Goal: Navigation & Orientation: Find specific page/section

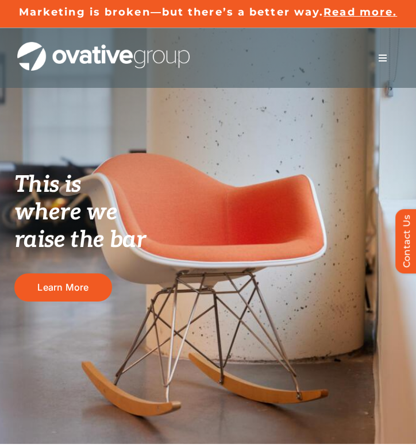
scroll to position [18, 0]
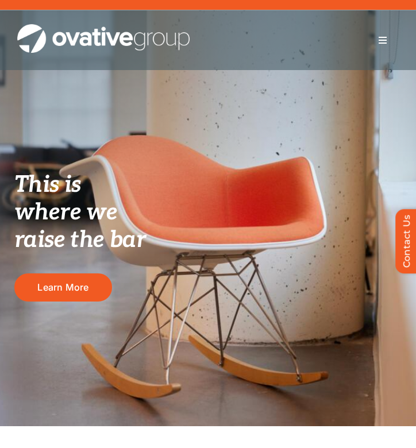
click at [393, 45] on button "Toggle Navigation" at bounding box center [382, 40] width 32 height 23
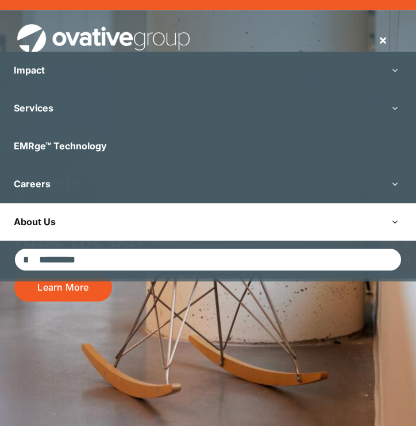
click at [151, 226] on link "About Us" at bounding box center [208, 221] width 416 height 37
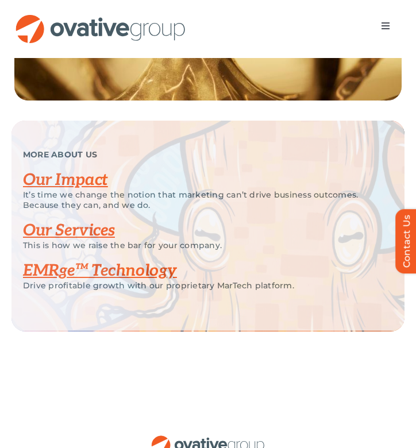
scroll to position [2268, 0]
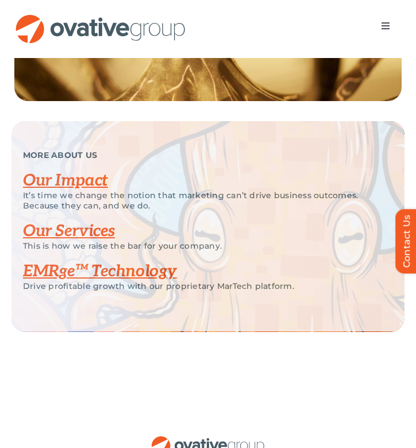
click at [78, 190] on link "Our Impact" at bounding box center [65, 180] width 85 height 19
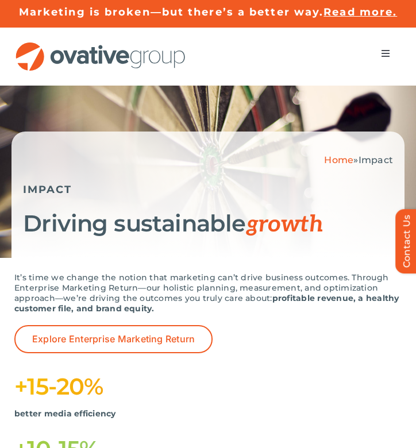
click at [380, 53] on button "Toggle Navigation" at bounding box center [385, 53] width 32 height 23
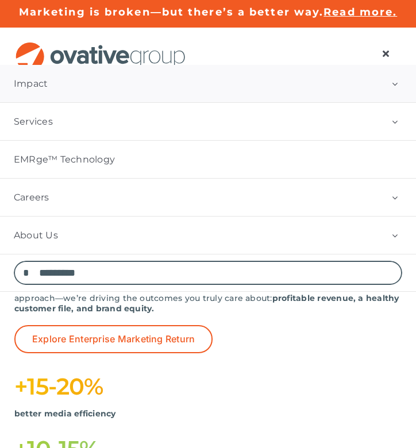
click at [161, 81] on link "Impact" at bounding box center [208, 83] width 416 height 37
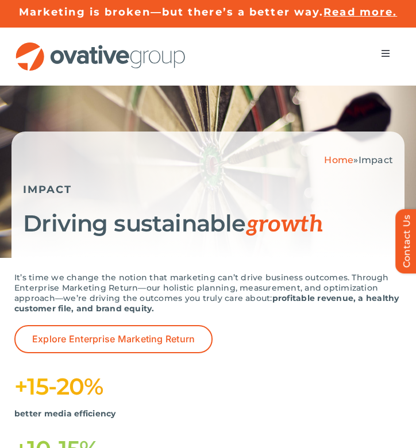
click at [377, 53] on button "Toggle Navigation" at bounding box center [385, 53] width 32 height 23
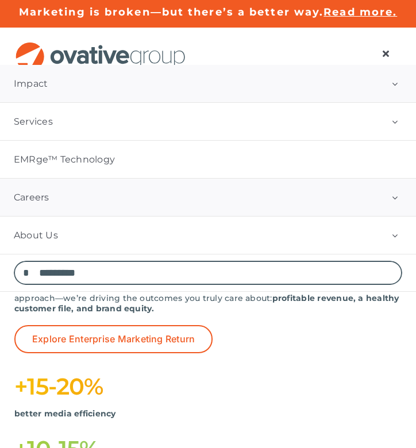
click at [158, 200] on link "Careers" at bounding box center [208, 197] width 416 height 37
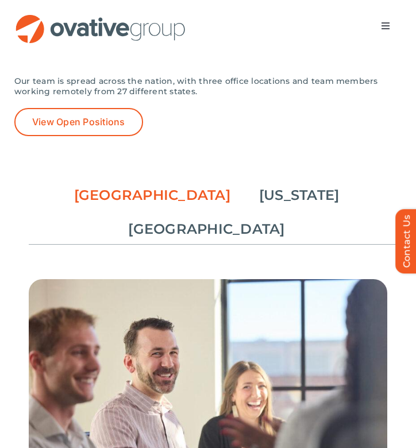
scroll to position [1846, 0]
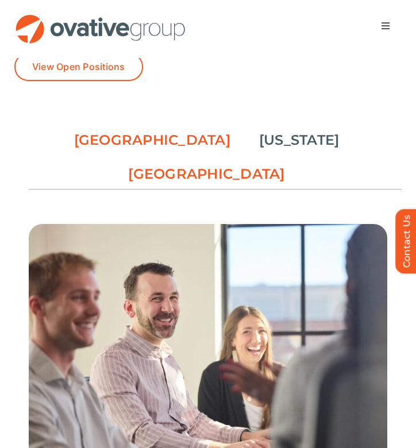
click at [284, 164] on link "[GEOGRAPHIC_DATA]" at bounding box center [206, 174] width 156 height 20
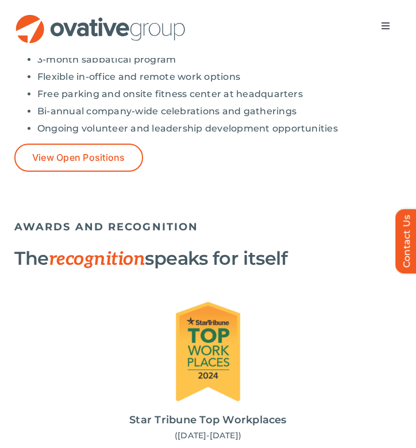
scroll to position [1137, 0]
